Goal: Browse casually: Explore the website without a specific task or goal

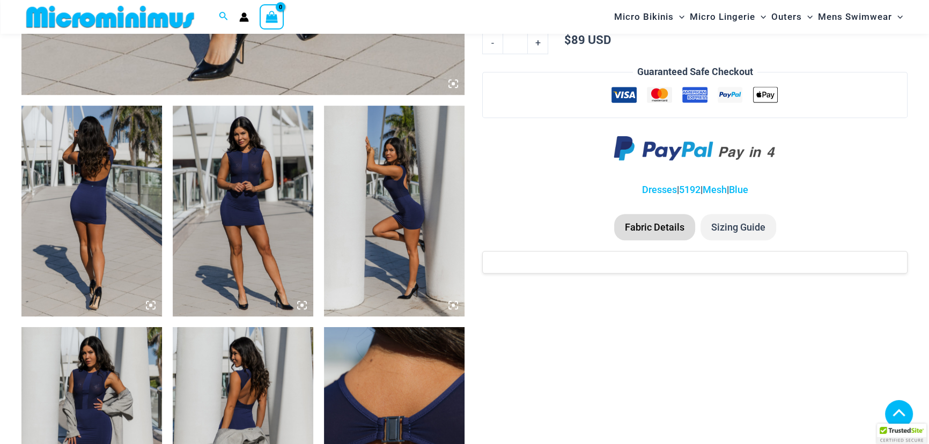
scroll to position [653, 0]
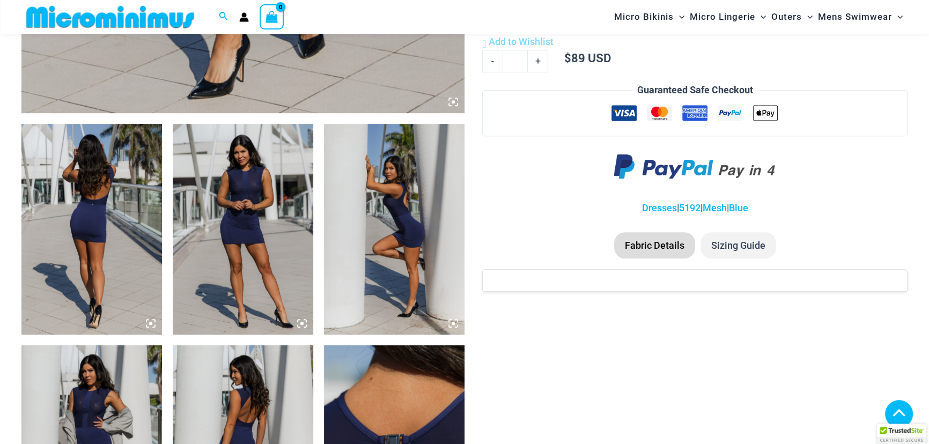
click at [219, 233] on img at bounding box center [243, 229] width 141 height 211
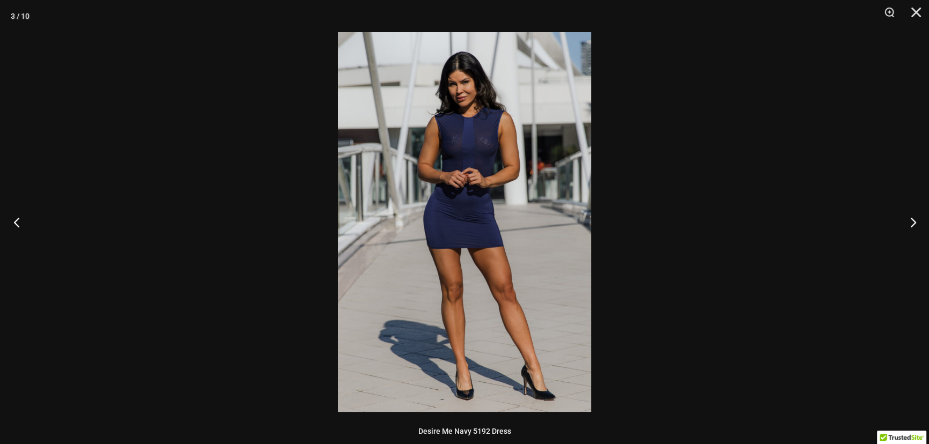
click at [20, 221] on button "Previous" at bounding box center [20, 222] width 40 height 54
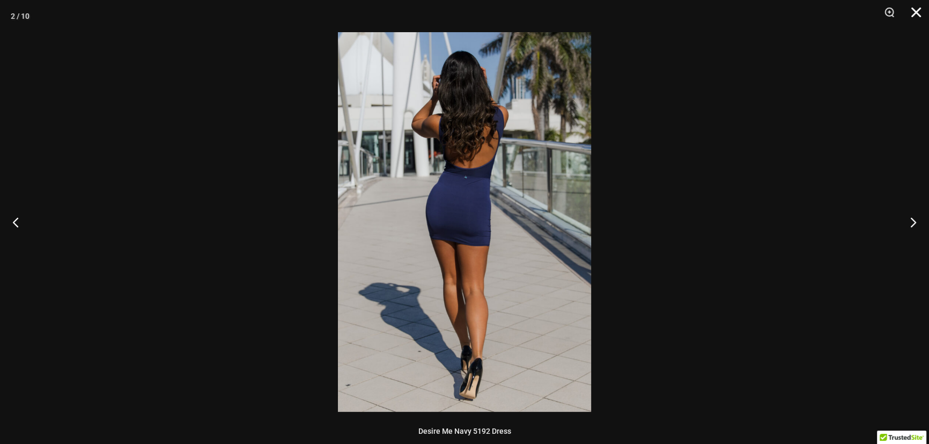
click at [917, 10] on button "Close" at bounding box center [912, 16] width 27 height 32
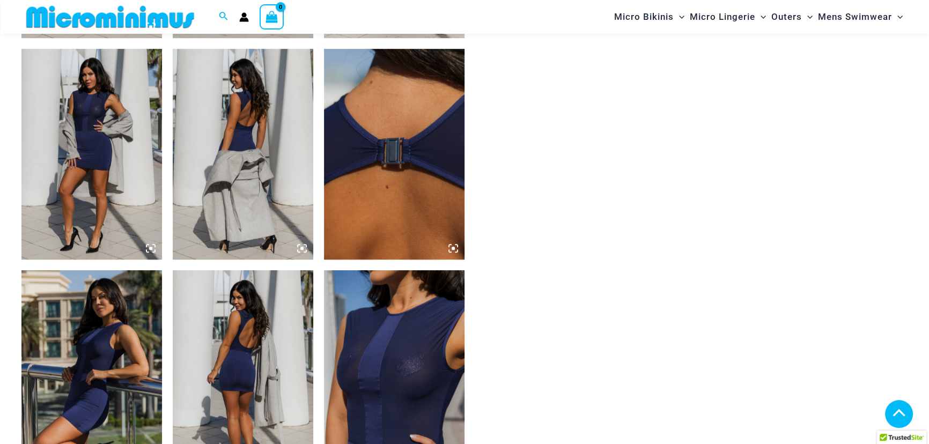
scroll to position [927, 0]
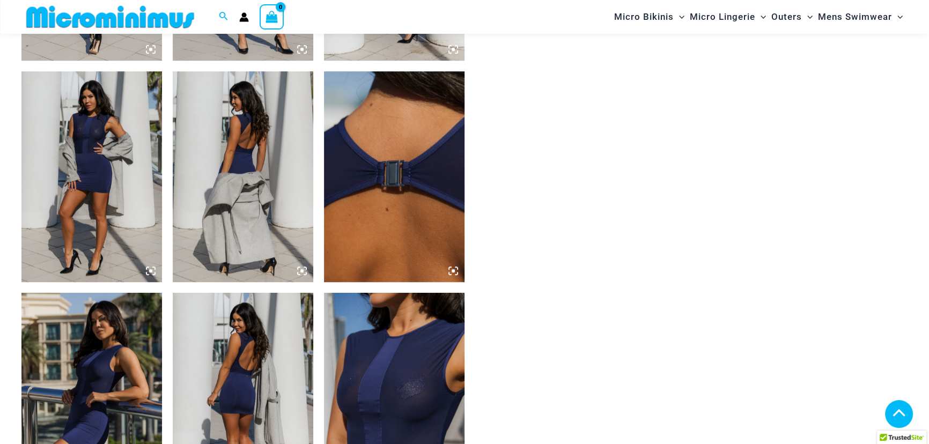
click at [65, 195] on img at bounding box center [91, 176] width 141 height 211
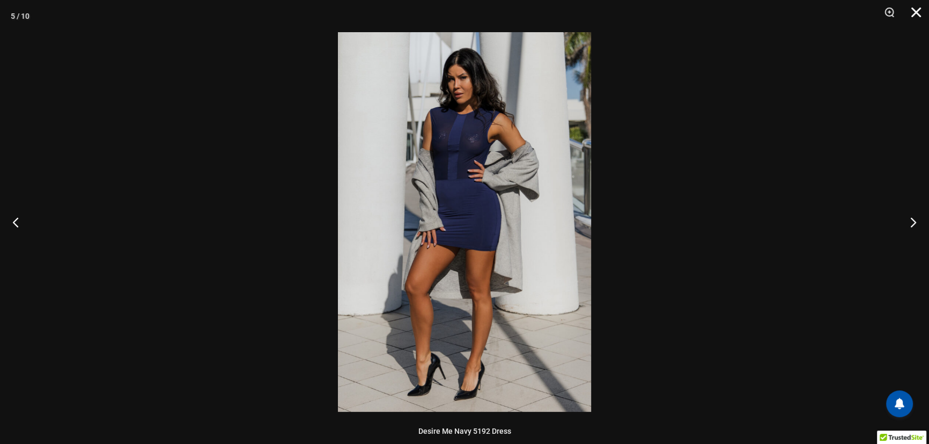
click at [917, 13] on button "Close" at bounding box center [912, 16] width 27 height 32
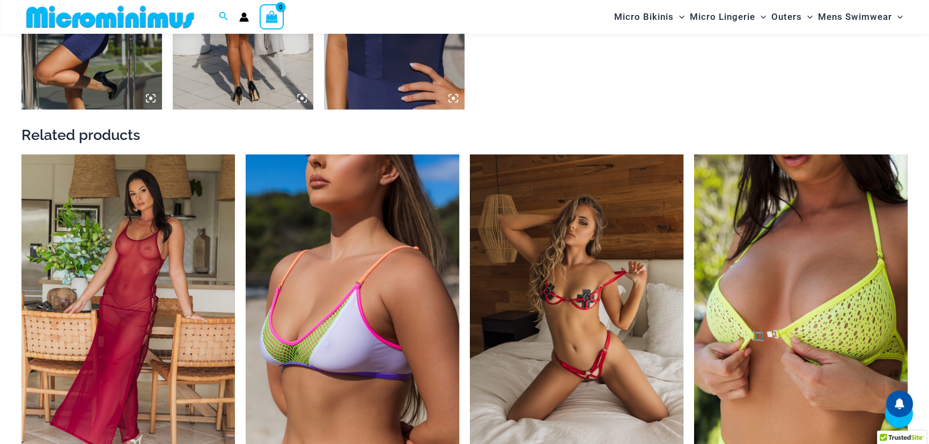
scroll to position [1312, 0]
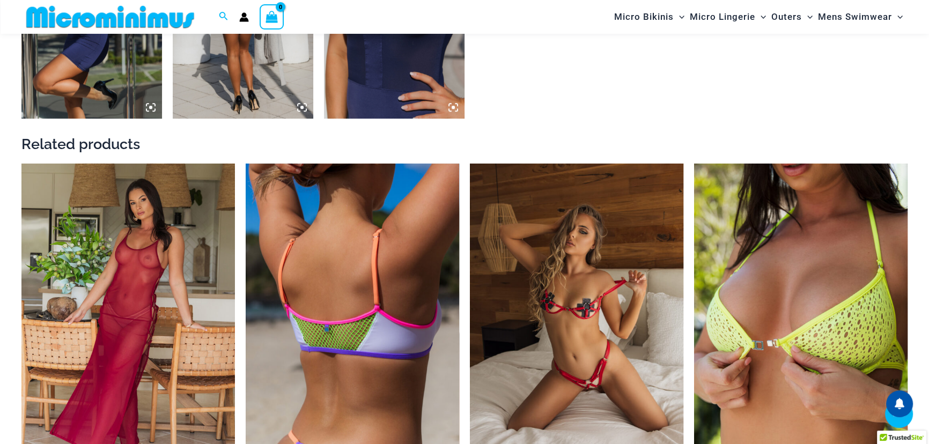
click at [301, 355] on img at bounding box center [352, 324] width 213 height 320
click at [316, 311] on img at bounding box center [352, 324] width 213 height 320
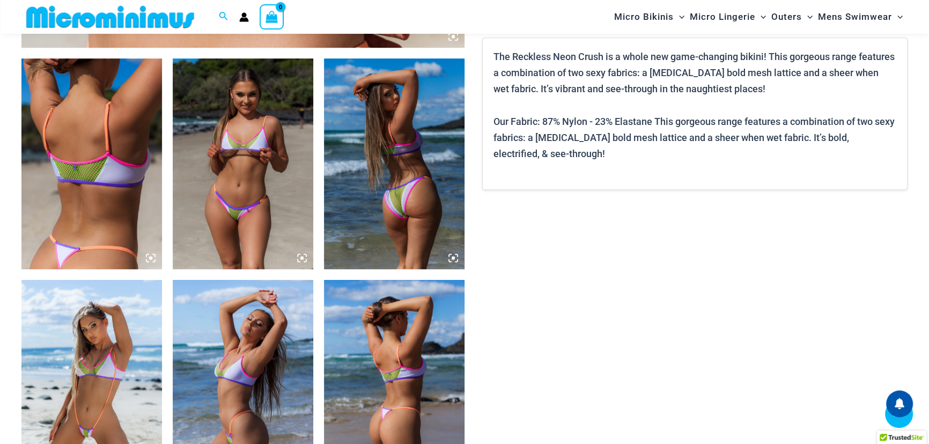
scroll to position [842, 0]
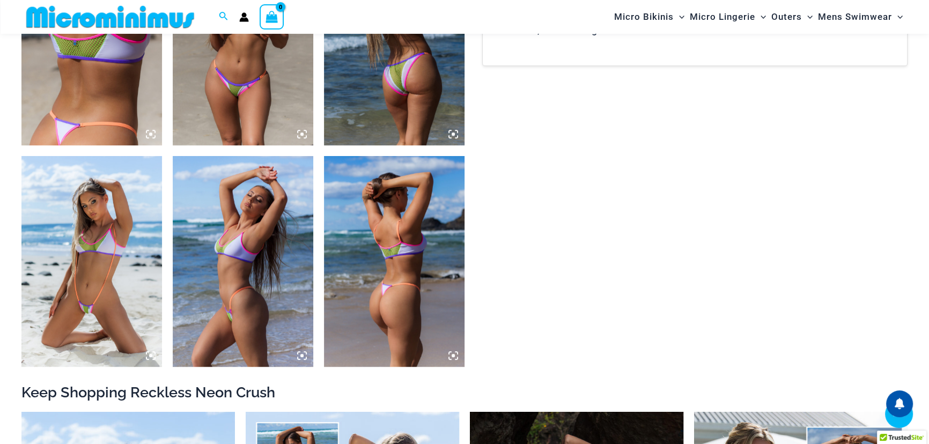
drag, startPoint x: 934, startPoint y: 38, endPoint x: 930, endPoint y: 117, distance: 80.1
click at [240, 106] on img at bounding box center [243, 40] width 141 height 211
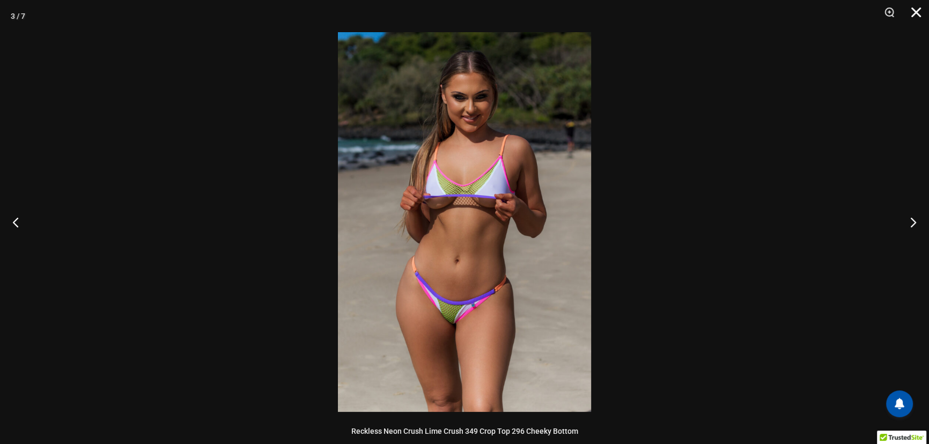
click at [918, 10] on button "Close" at bounding box center [912, 16] width 27 height 32
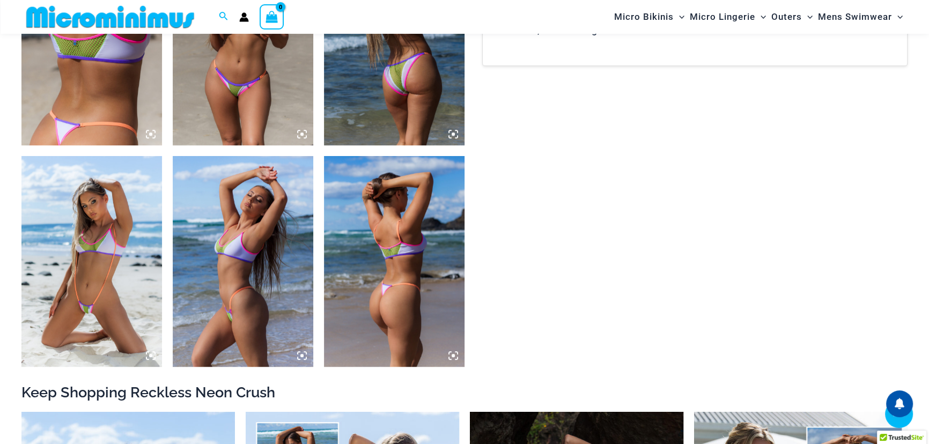
click at [95, 280] on img at bounding box center [91, 261] width 141 height 211
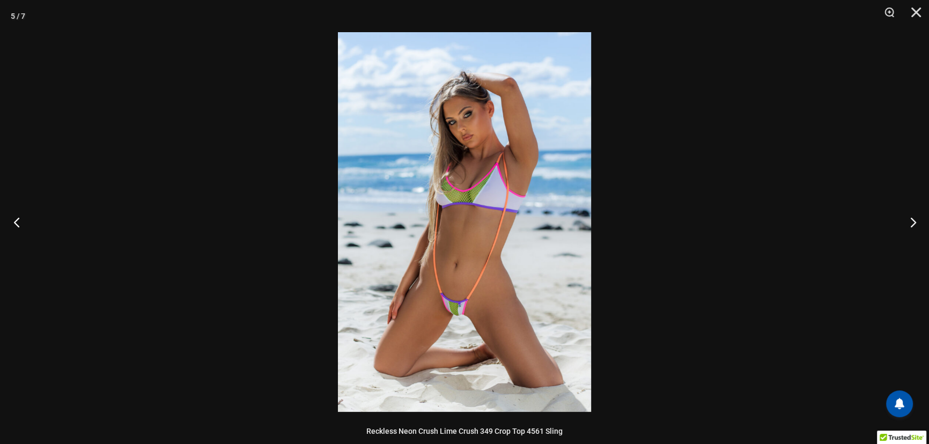
click at [23, 224] on button "Previous" at bounding box center [20, 222] width 40 height 54
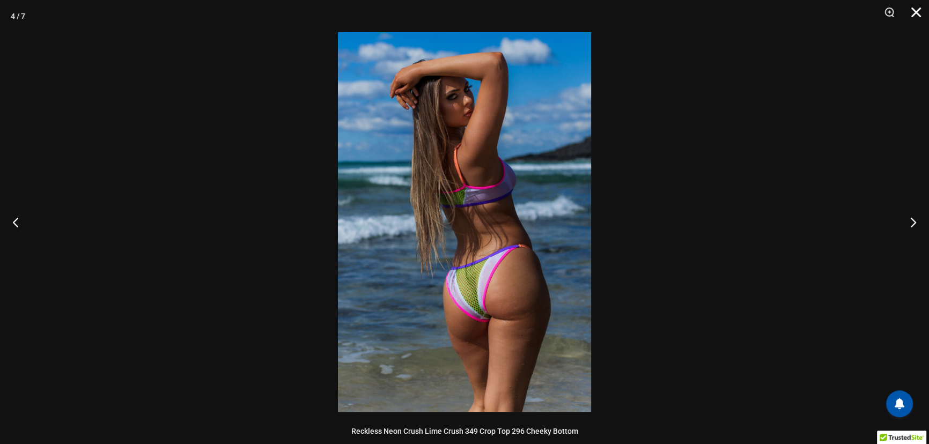
click at [919, 12] on button "Close" at bounding box center [912, 16] width 27 height 32
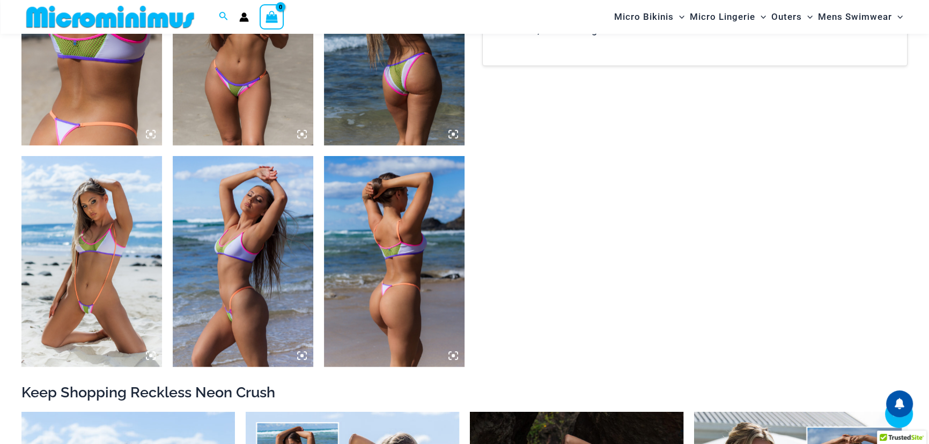
click at [247, 98] on img at bounding box center [243, 40] width 141 height 211
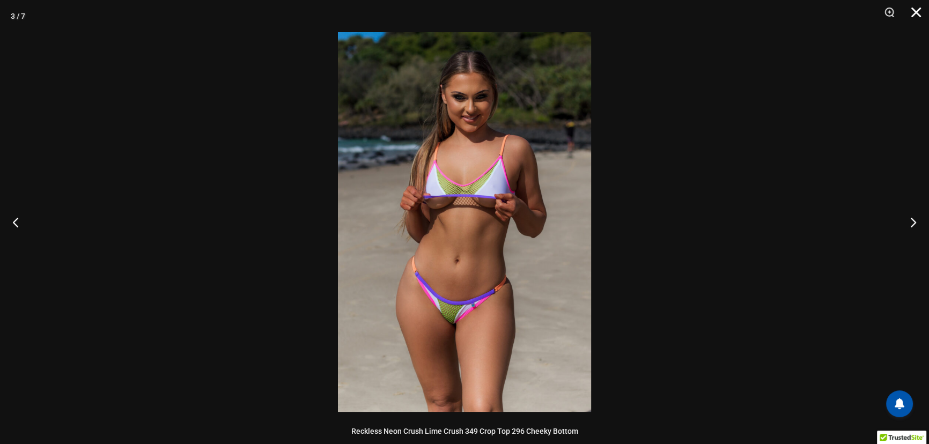
click at [913, 13] on button "Close" at bounding box center [912, 16] width 27 height 32
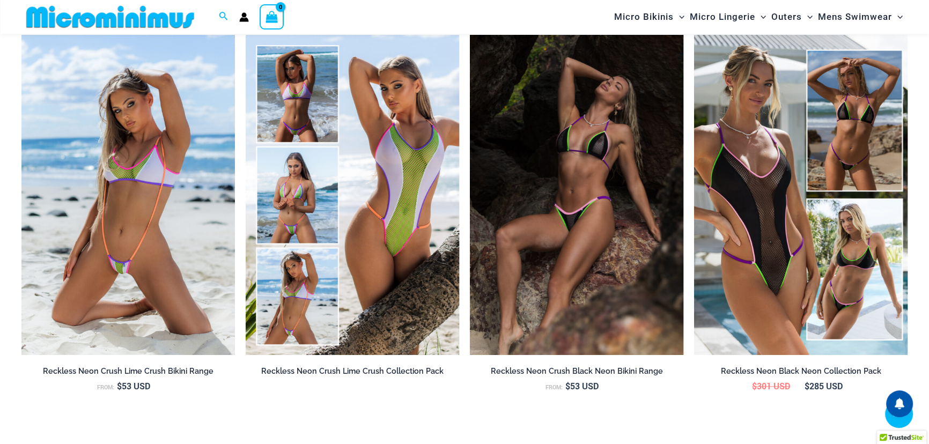
scroll to position [1252, 0]
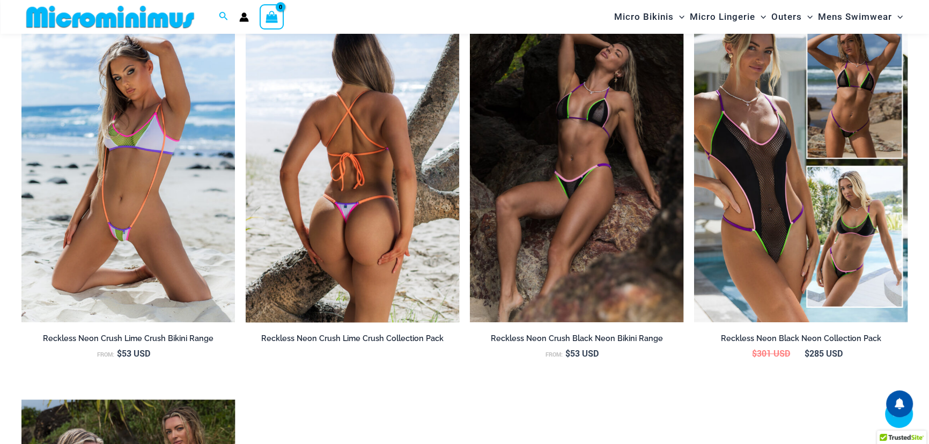
click at [342, 252] on img at bounding box center [352, 162] width 213 height 320
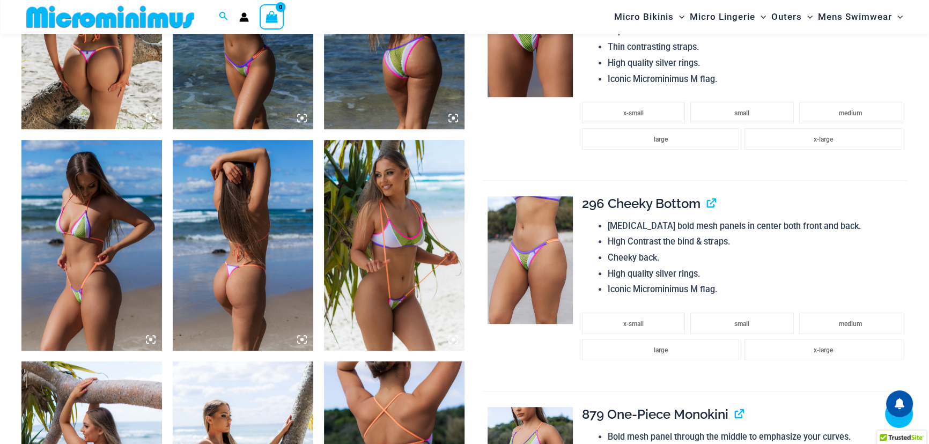
scroll to position [1003, 0]
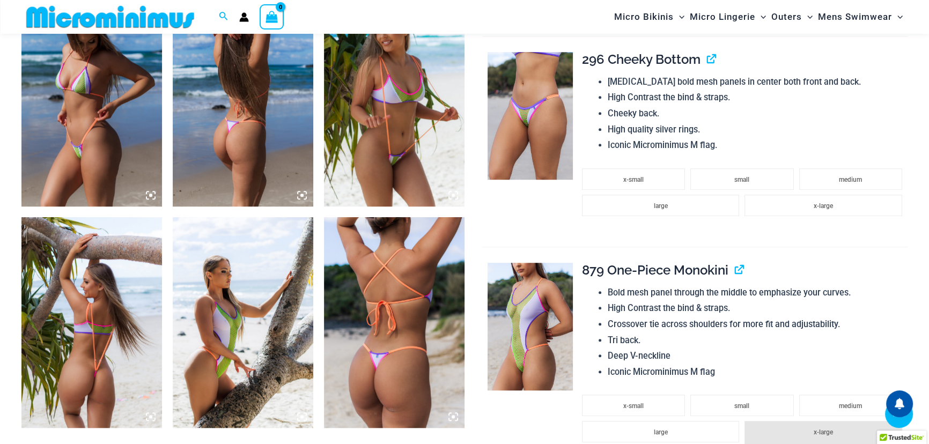
click at [367, 91] on img at bounding box center [394, 101] width 141 height 211
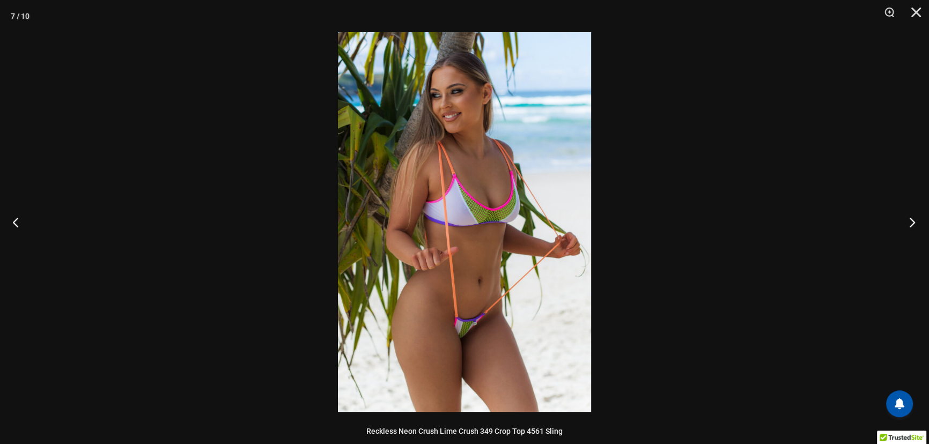
click at [911, 224] on button "Next" at bounding box center [909, 222] width 40 height 54
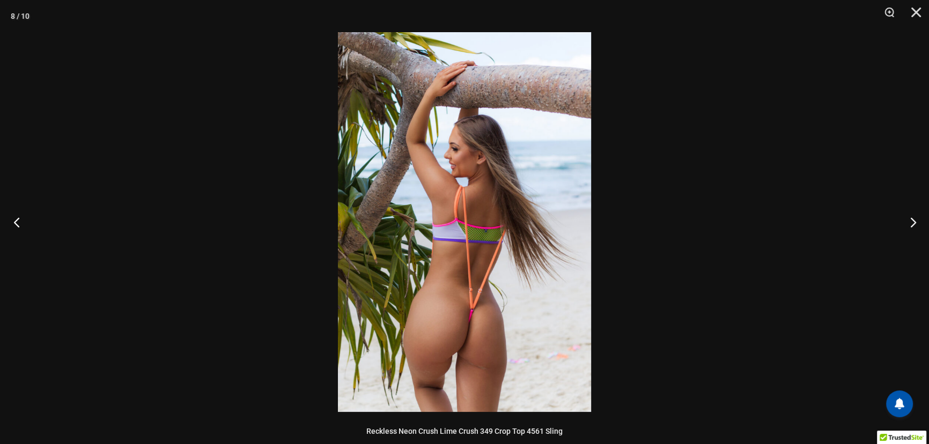
click at [16, 225] on button "Previous" at bounding box center [20, 222] width 40 height 54
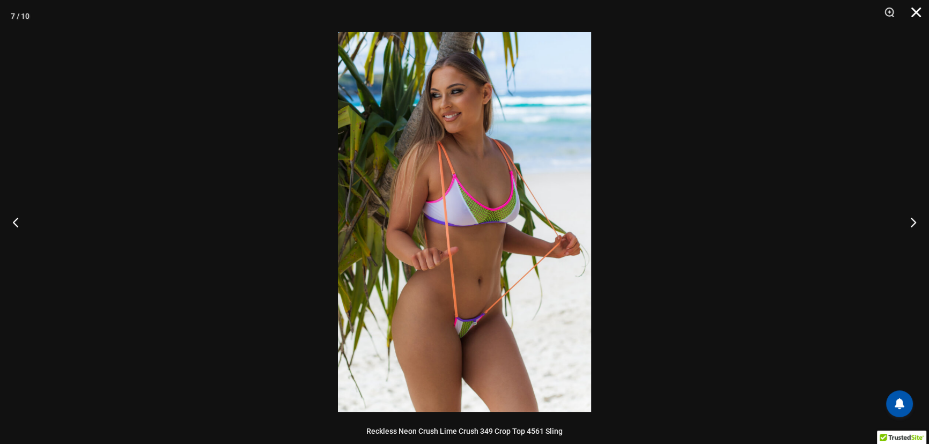
click at [915, 10] on button "Close" at bounding box center [912, 16] width 27 height 32
